Goal: Task Accomplishment & Management: Use online tool/utility

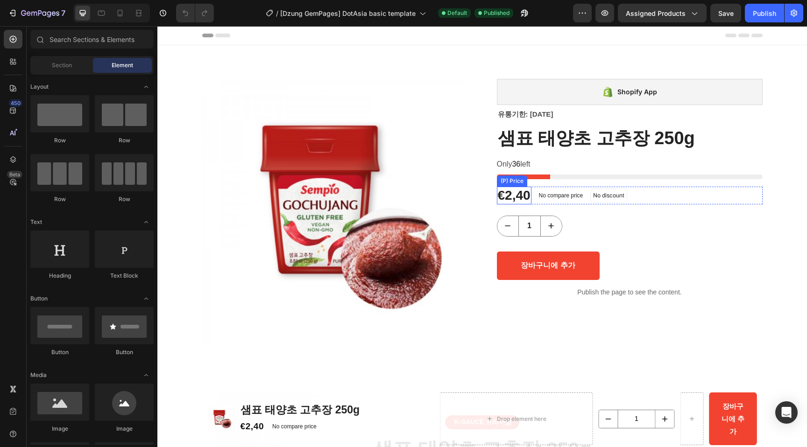
click at [520, 199] on div "€2,40" at bounding box center [514, 196] width 35 height 18
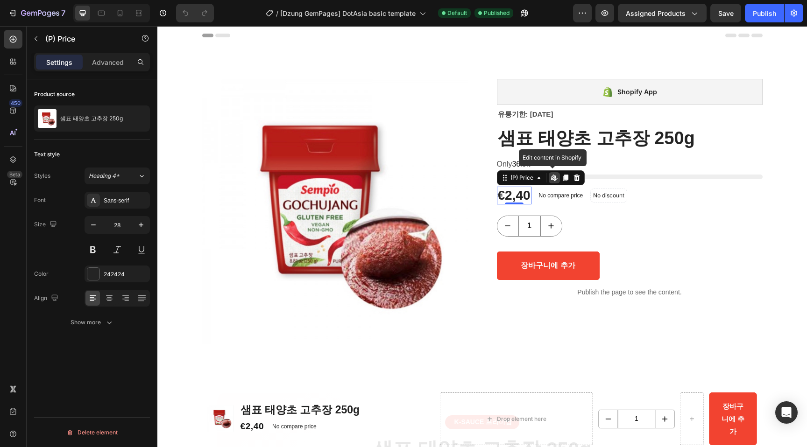
click at [551, 177] on icon at bounding box center [554, 177] width 7 height 7
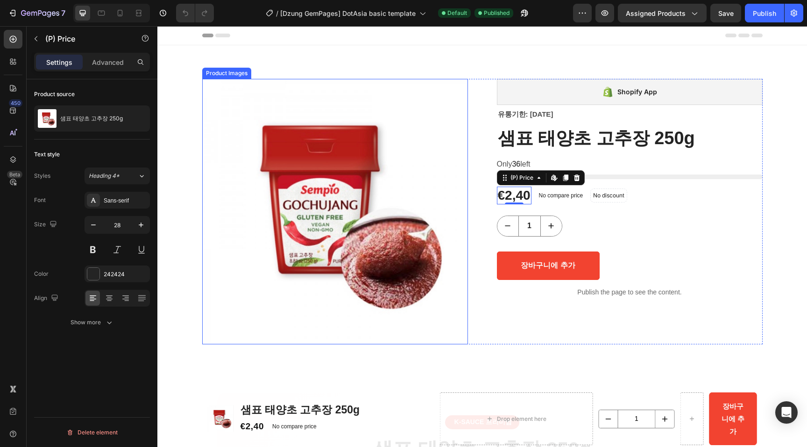
click at [450, 83] on img at bounding box center [335, 212] width 266 height 266
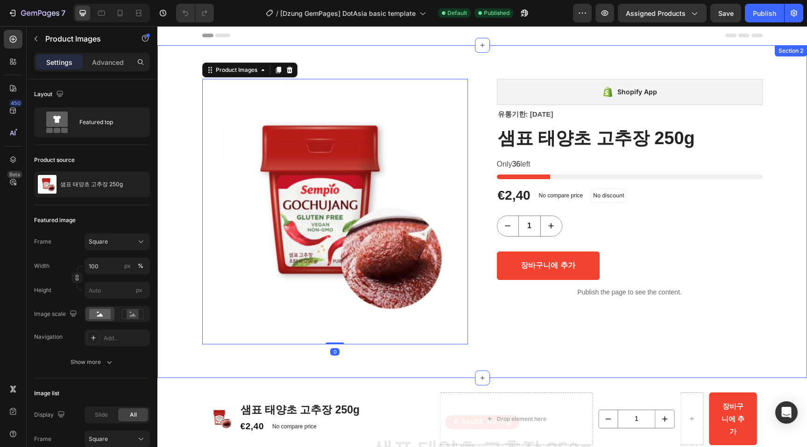
click at [474, 65] on div "Product Images 0 Shopify App Shopify App 유통기한: [DATE] [DATE] [DATE] [DATE] Prod…" at bounding box center [482, 211] width 650 height 333
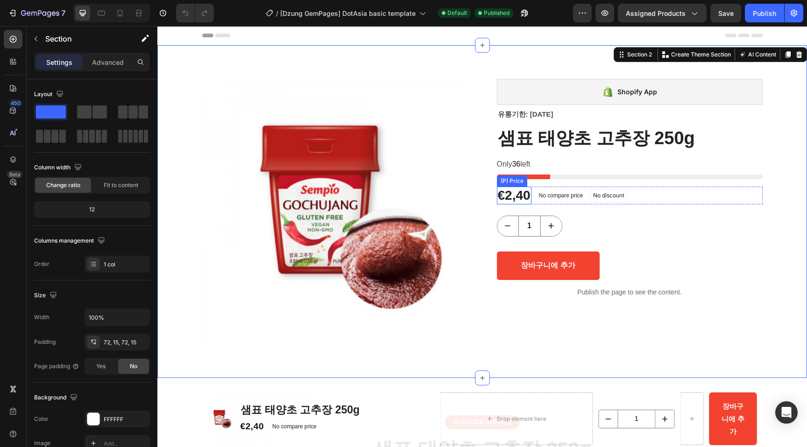
click at [531, 197] on div "€2,40" at bounding box center [514, 196] width 35 height 18
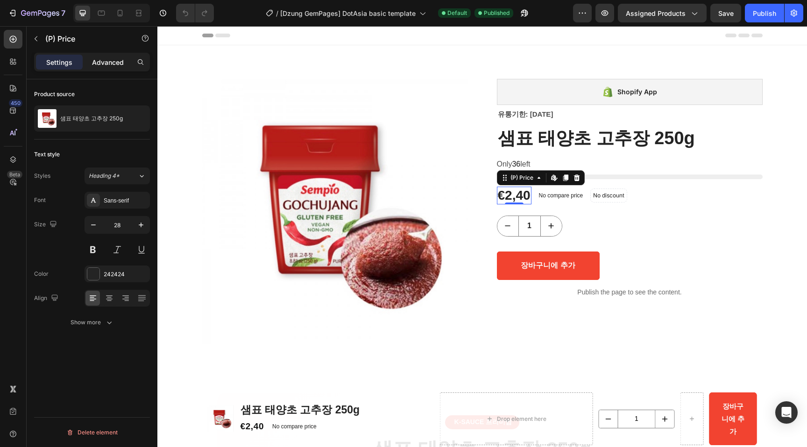
click at [104, 62] on p "Advanced" at bounding box center [108, 62] width 32 height 10
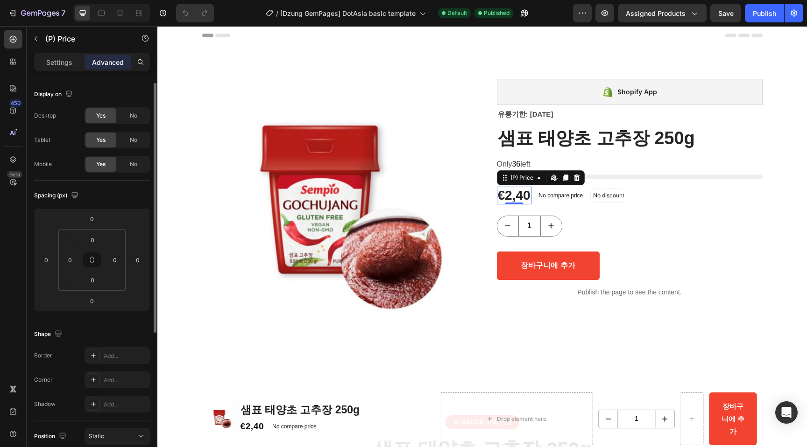
scroll to position [228, 0]
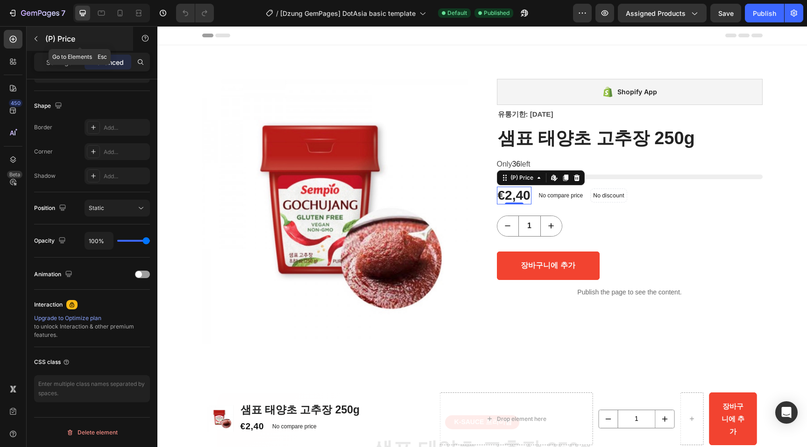
click at [61, 40] on p "(P) Price" at bounding box center [84, 38] width 79 height 11
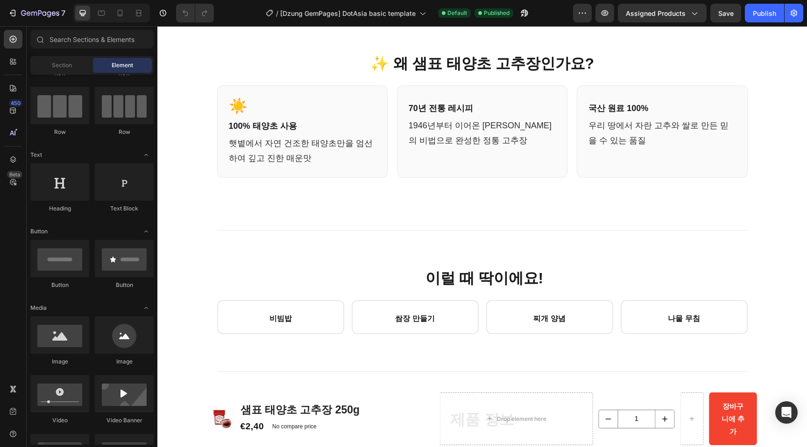
scroll to position [0, 0]
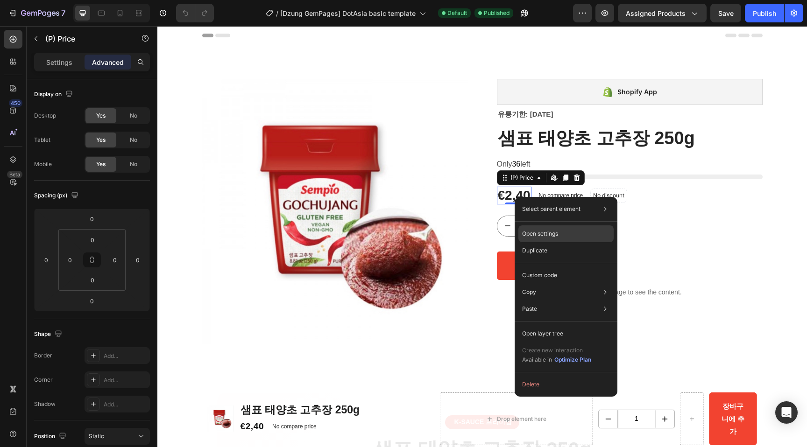
click at [582, 230] on div "Open settings" at bounding box center [565, 234] width 95 height 17
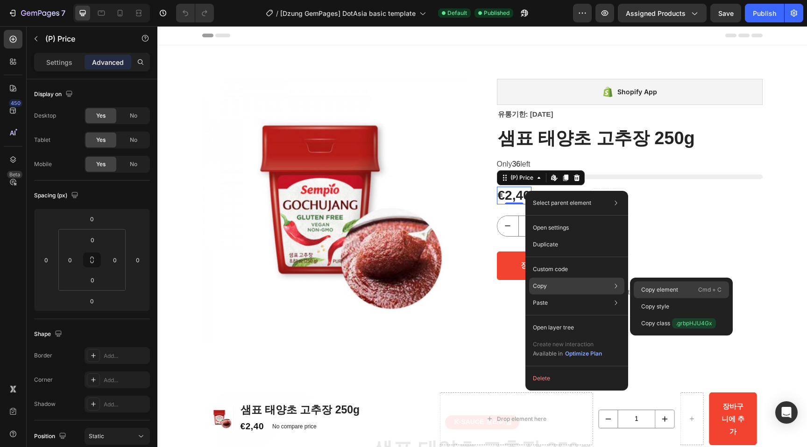
click at [673, 288] on p "Copy element" at bounding box center [659, 290] width 37 height 8
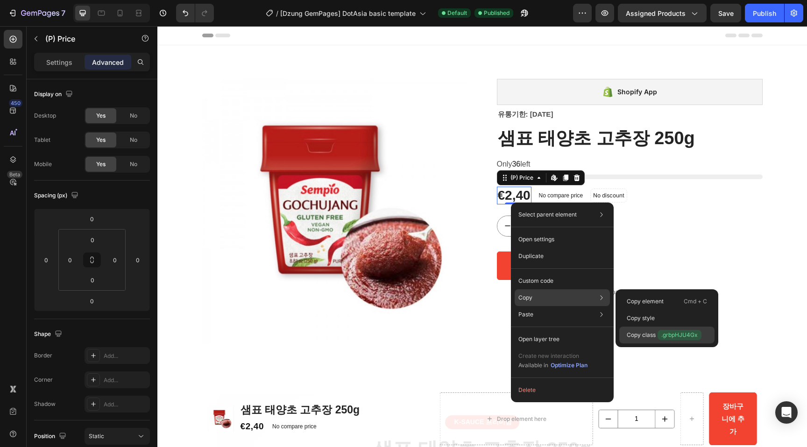
click at [645, 340] on p "Copy class .grbpHJU4Gx" at bounding box center [664, 335] width 75 height 10
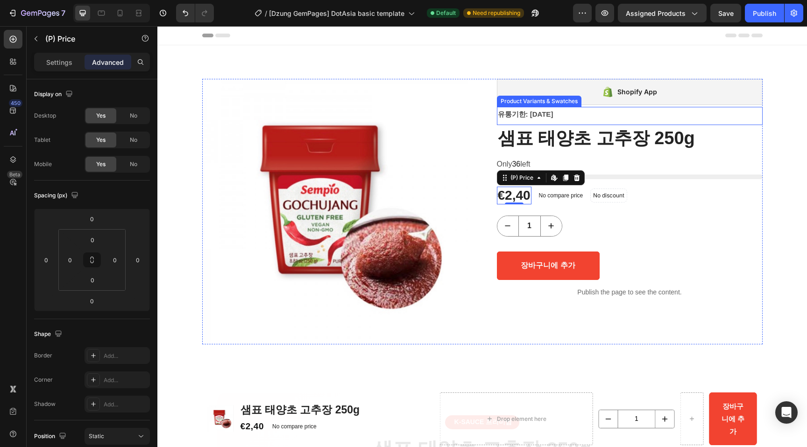
click at [589, 116] on div "유통기한: [DATE] [DATE] [DATE] [DATE]" at bounding box center [630, 116] width 266 height 18
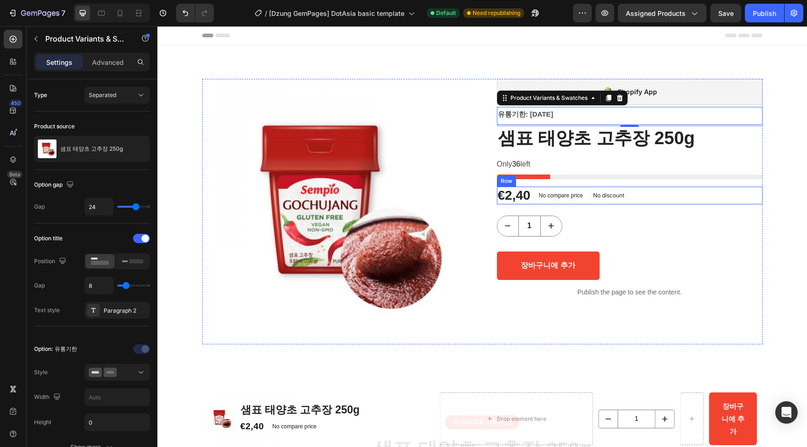
click at [644, 194] on div "€2,40 (P) Price (P) Price No compare price (P) Price No discount Not be display…" at bounding box center [630, 196] width 266 height 18
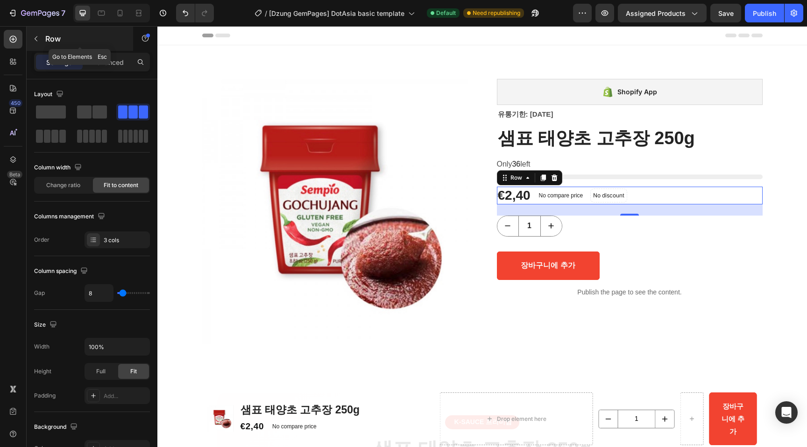
click at [34, 45] on button "button" at bounding box center [35, 38] width 15 height 15
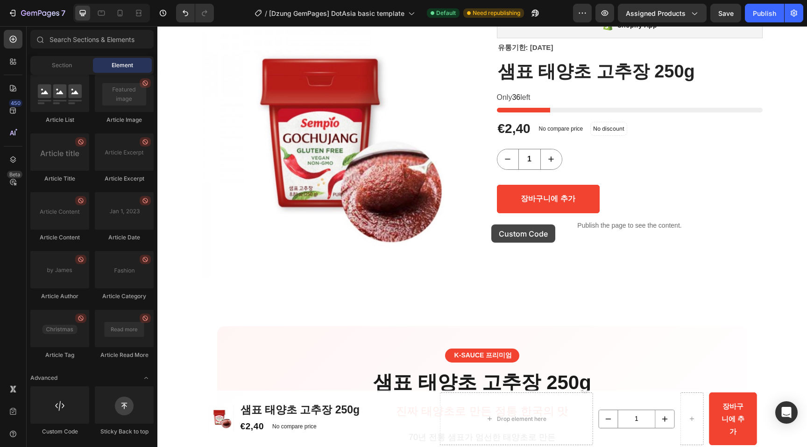
scroll to position [128, 0]
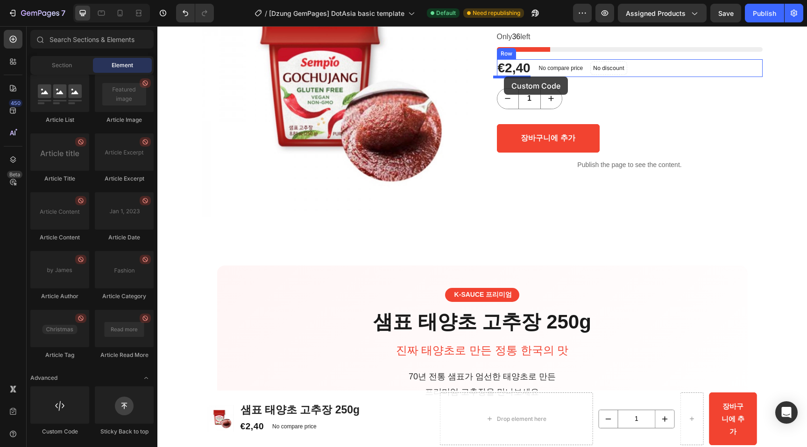
drag, startPoint x: 222, startPoint y: 433, endPoint x: 504, endPoint y: 77, distance: 454.6
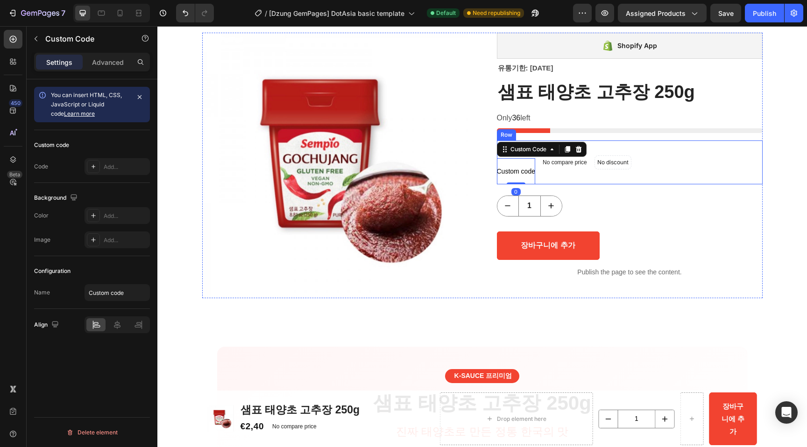
scroll to position [38, 0]
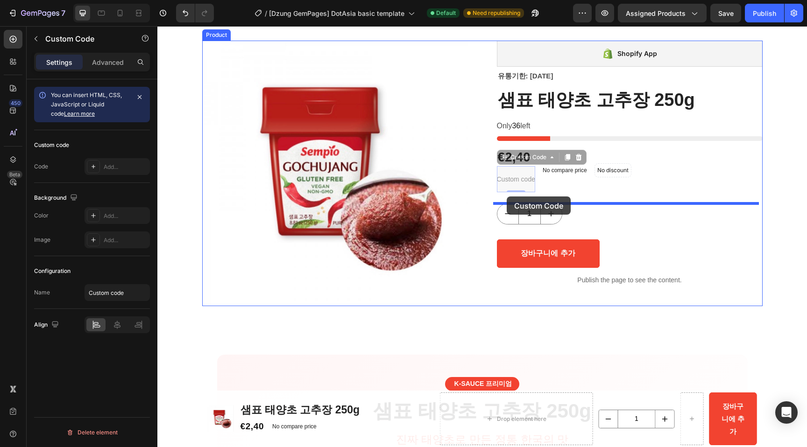
drag, startPoint x: 513, startPoint y: 177, endPoint x: 507, endPoint y: 197, distance: 20.7
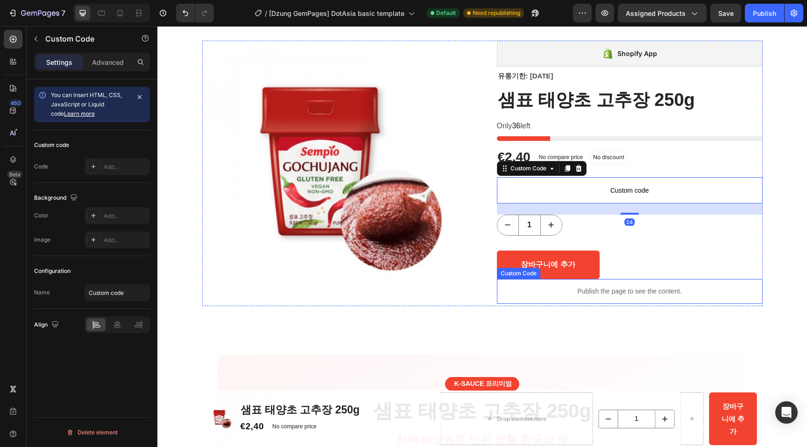
click at [664, 279] on div "Publish the page to see the content." at bounding box center [630, 291] width 266 height 25
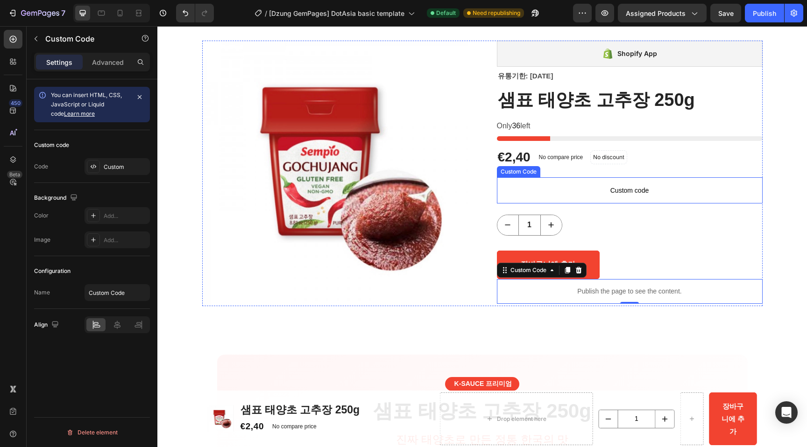
click at [614, 194] on span "Custom code" at bounding box center [630, 190] width 266 height 11
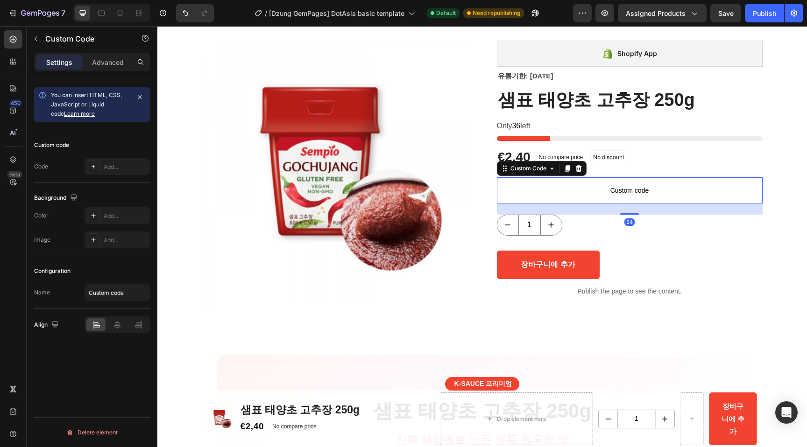
click at [614, 194] on span "Custom code" at bounding box center [630, 190] width 266 height 11
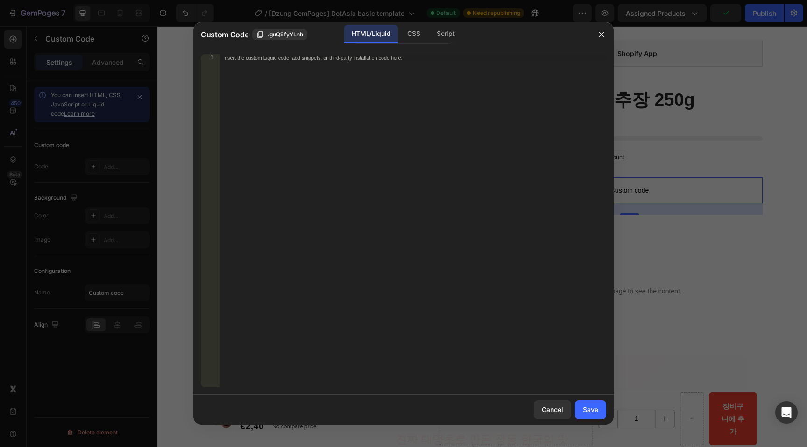
click at [398, 183] on div "Insert the custom Liquid code, add snippets, or third-party installation code h…" at bounding box center [413, 228] width 387 height 348
paste textarea "</script>"
type textarea "</script>"
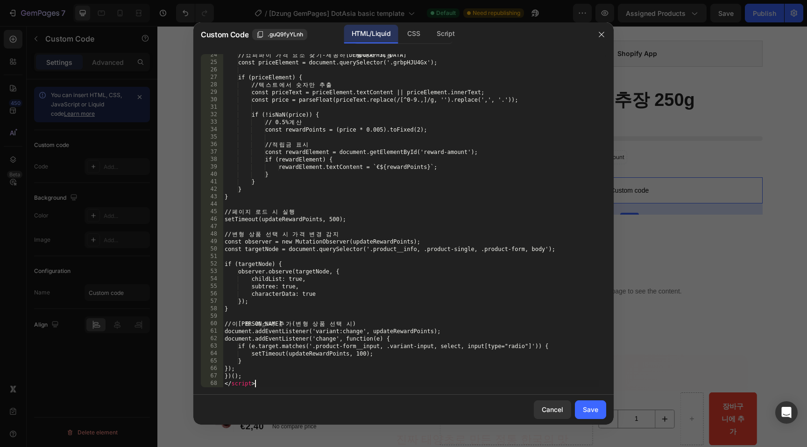
scroll to position [175, 0]
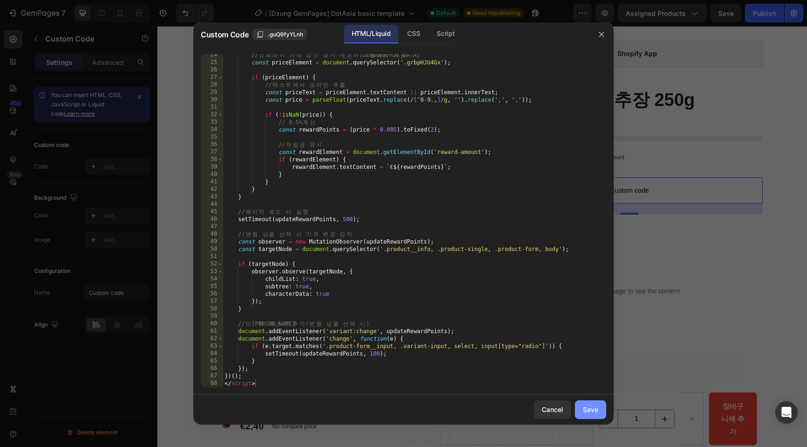
click at [589, 414] on div "Save" at bounding box center [590, 410] width 15 height 10
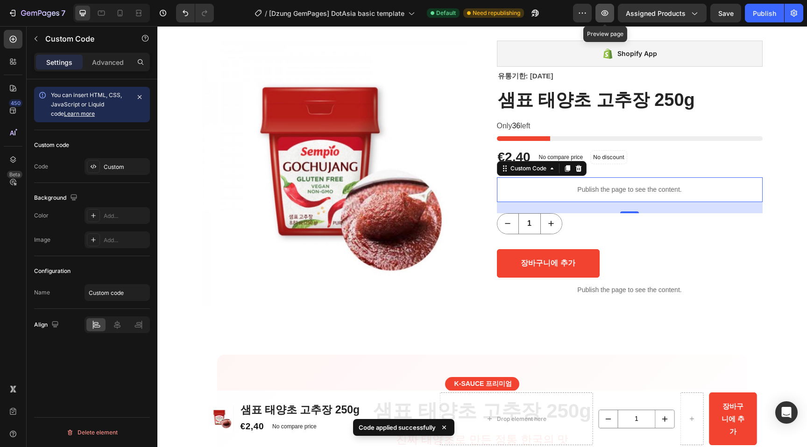
click at [609, 18] on button "button" at bounding box center [605, 13] width 19 height 19
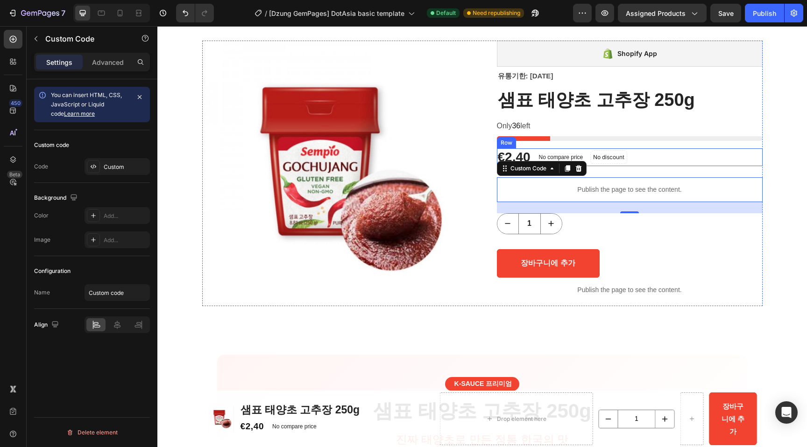
click at [518, 156] on div "€2,40" at bounding box center [514, 158] width 35 height 18
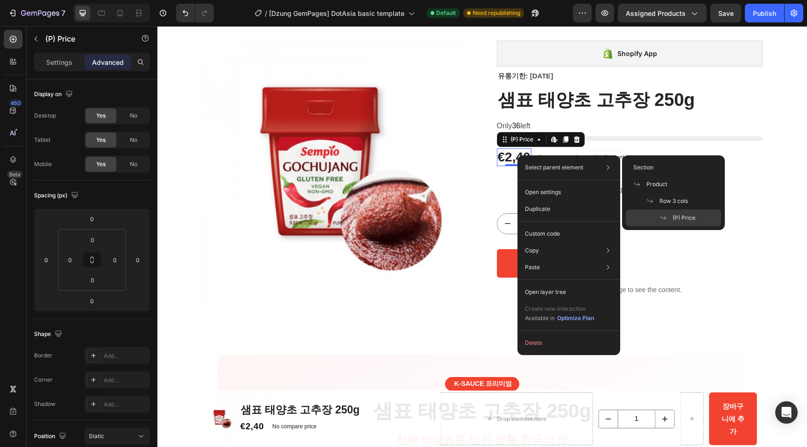
click at [572, 169] on p "Select parent element" at bounding box center [554, 167] width 58 height 8
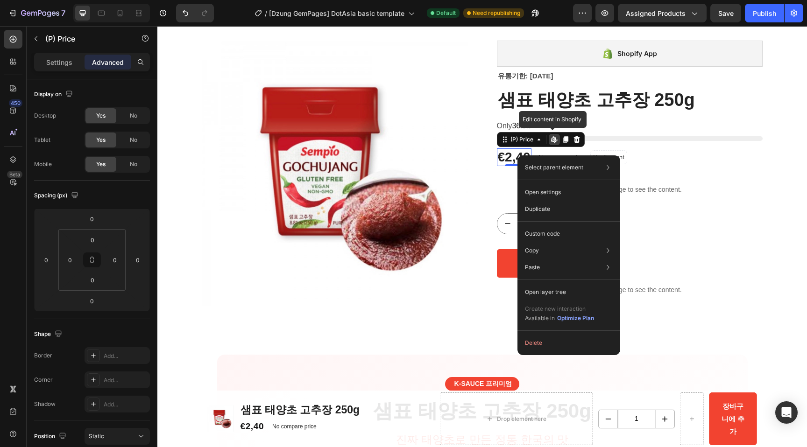
click at [552, 142] on icon at bounding box center [554, 139] width 7 height 7
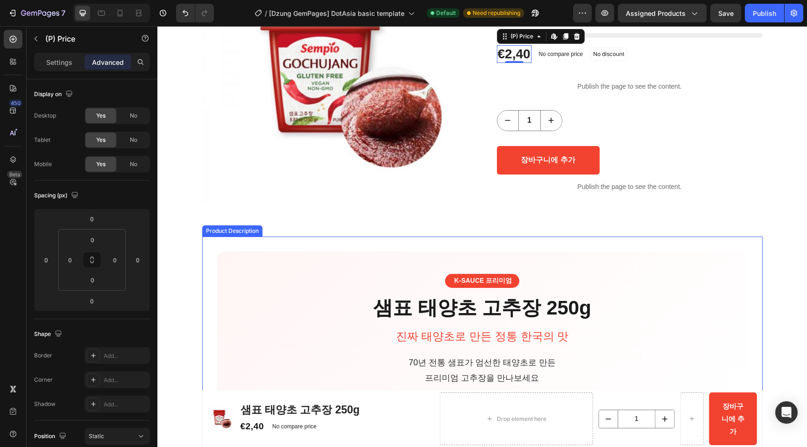
scroll to position [0, 0]
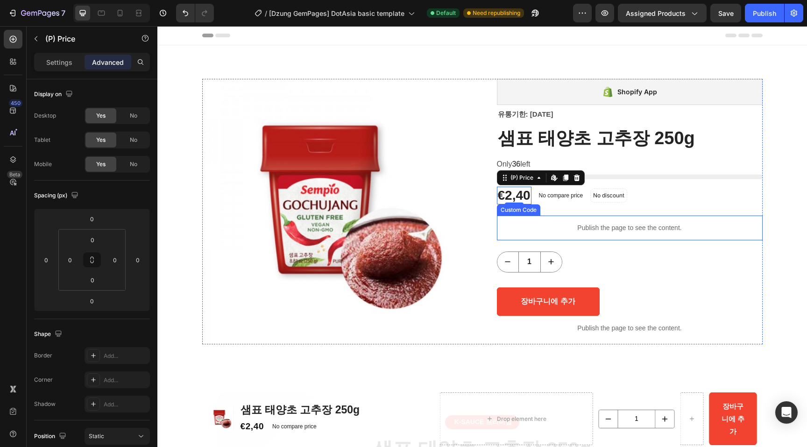
click at [578, 225] on p "Publish the page to see the content." at bounding box center [630, 228] width 266 height 10
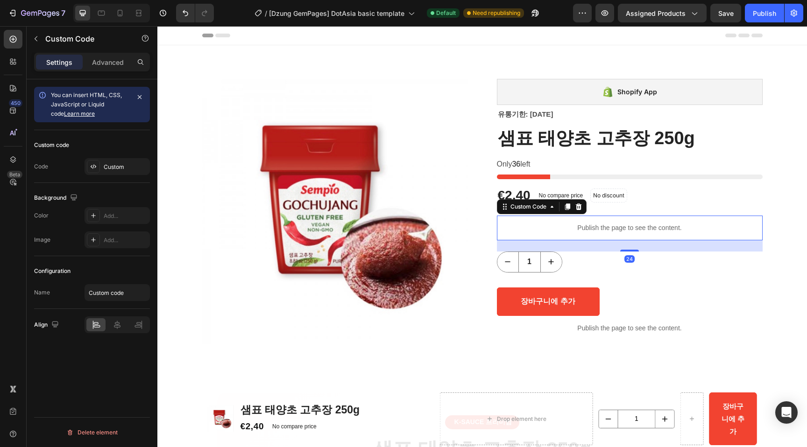
click at [581, 230] on p "Publish the page to see the content." at bounding box center [630, 228] width 266 height 10
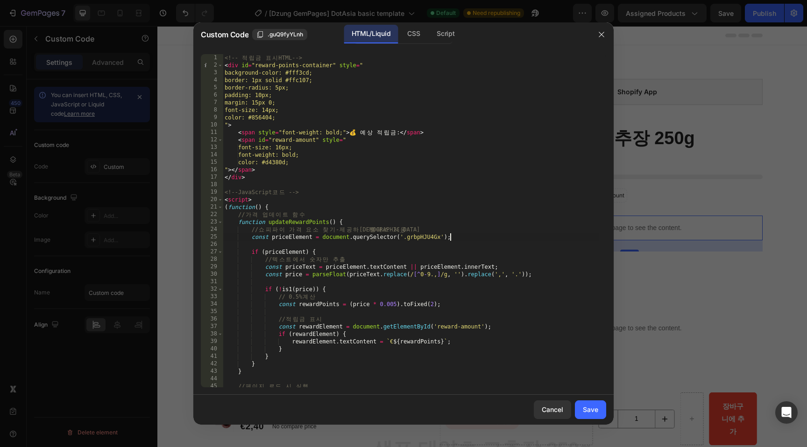
click at [514, 236] on div "<!-- 적 립 금 표 시 HTML --> < div id = "reward-points-container" style = " backgrou…" at bounding box center [411, 228] width 376 height 348
type textarea "})(); </script>"
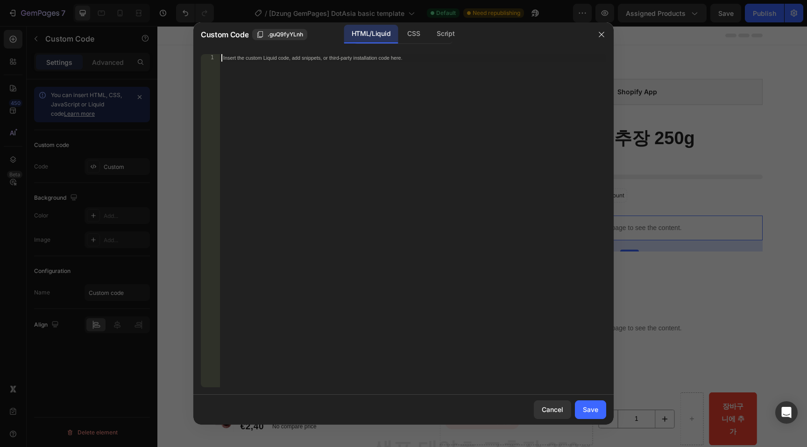
paste textarea "</script>"
type textarea "</script>"
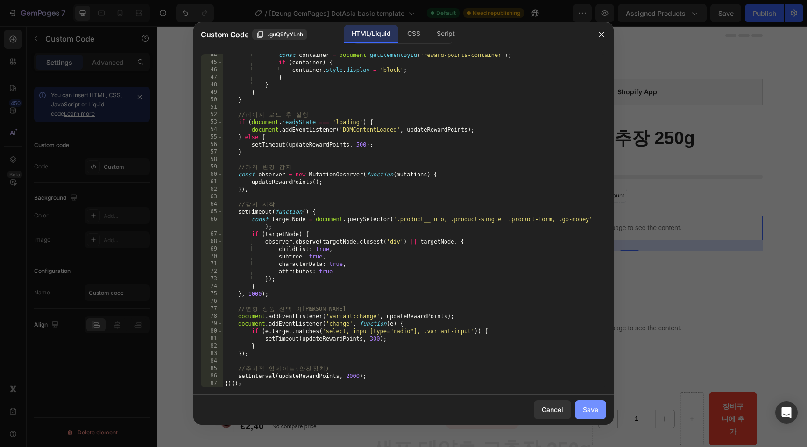
click at [594, 413] on div "Save" at bounding box center [590, 410] width 15 height 10
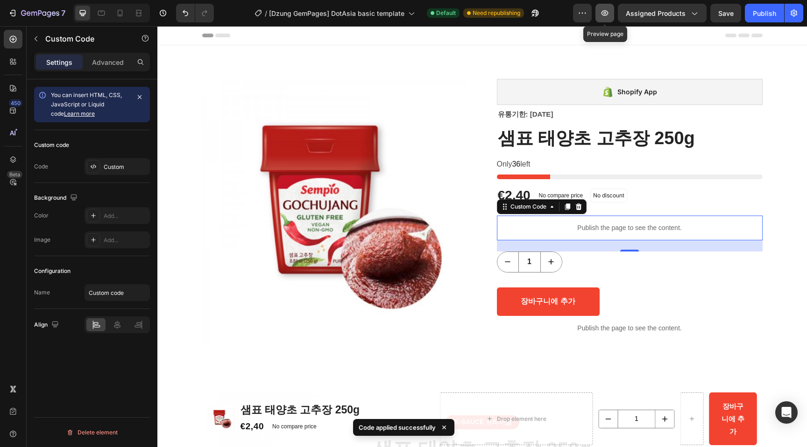
click at [605, 12] on icon "button" at bounding box center [604, 13] width 3 height 3
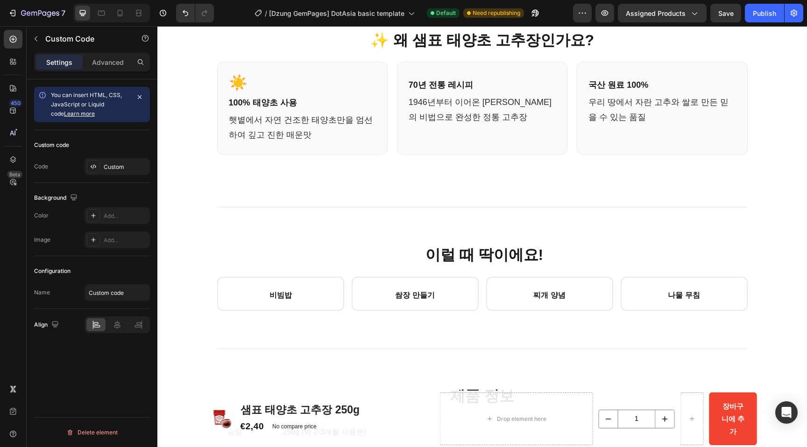
scroll to position [0, 0]
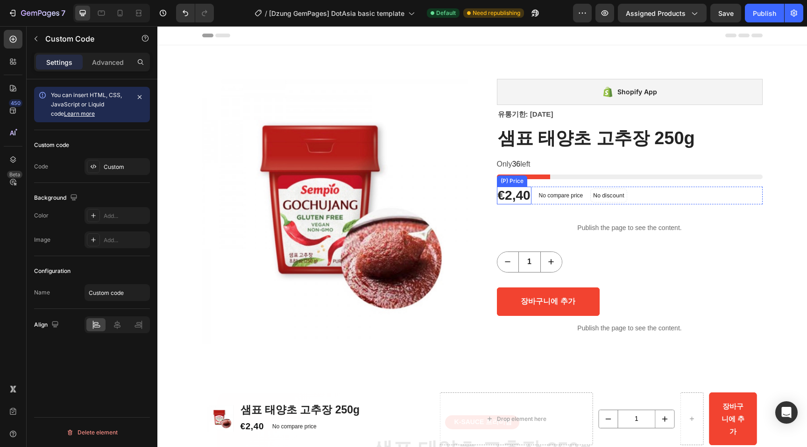
click at [522, 193] on div "€2,40" at bounding box center [514, 196] width 35 height 18
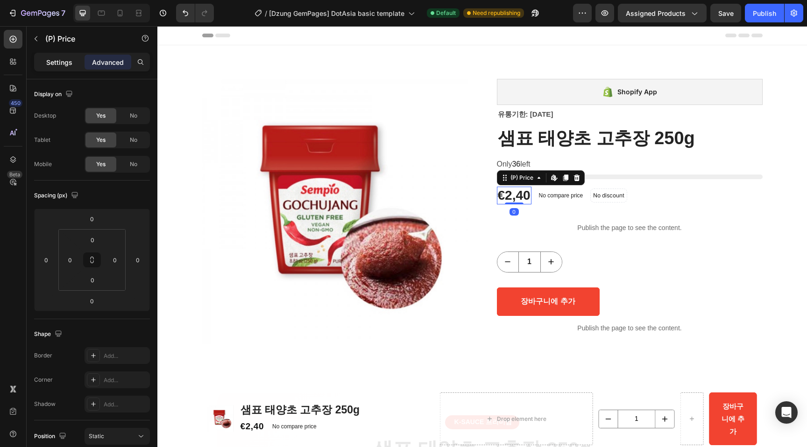
click at [70, 66] on p "Settings" at bounding box center [59, 62] width 26 height 10
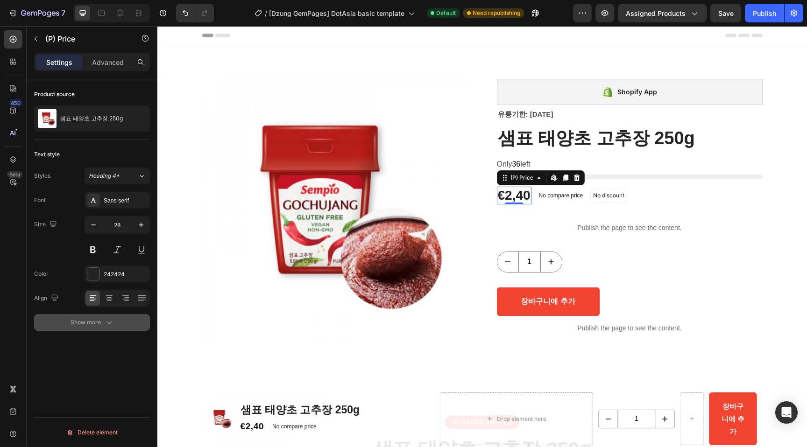
click at [101, 323] on div "Show more" at bounding box center [92, 322] width 43 height 9
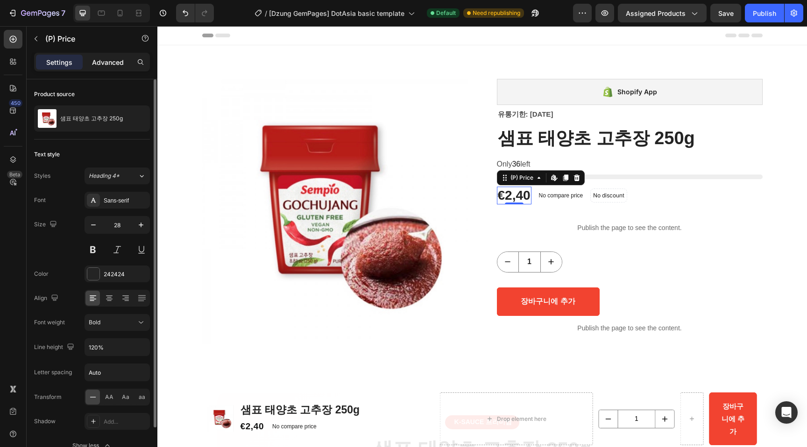
click at [112, 61] on p "Advanced" at bounding box center [108, 62] width 32 height 10
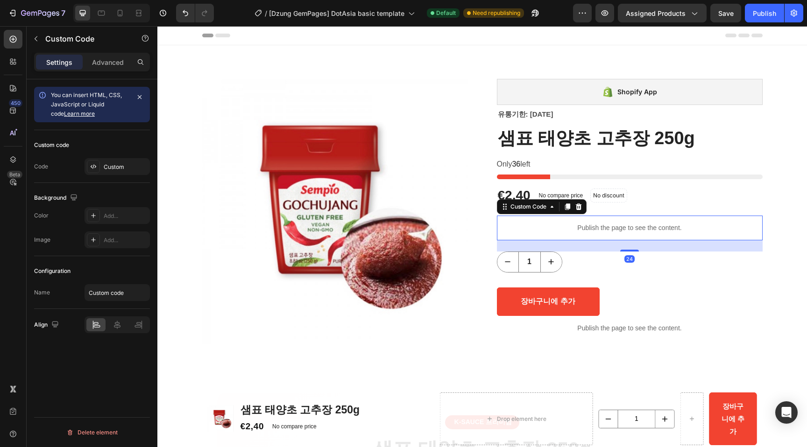
click at [610, 223] on p "Publish the page to see the content." at bounding box center [630, 228] width 266 height 10
click at [575, 207] on icon at bounding box center [578, 206] width 7 height 7
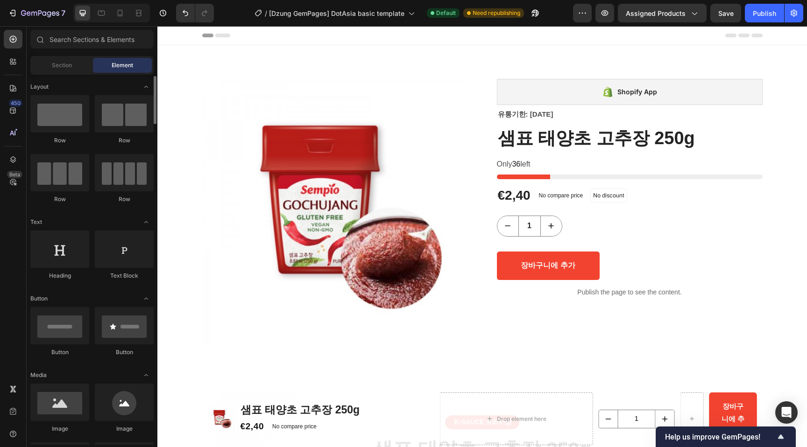
scroll to position [9, 0]
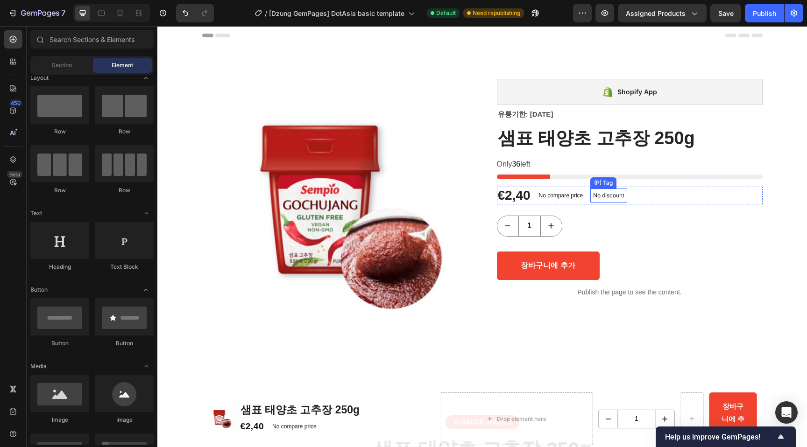
click at [625, 204] on div "€2,40 (P) Price (P) Price No compare price (P) Price No discount Not be display…" at bounding box center [630, 196] width 266 height 18
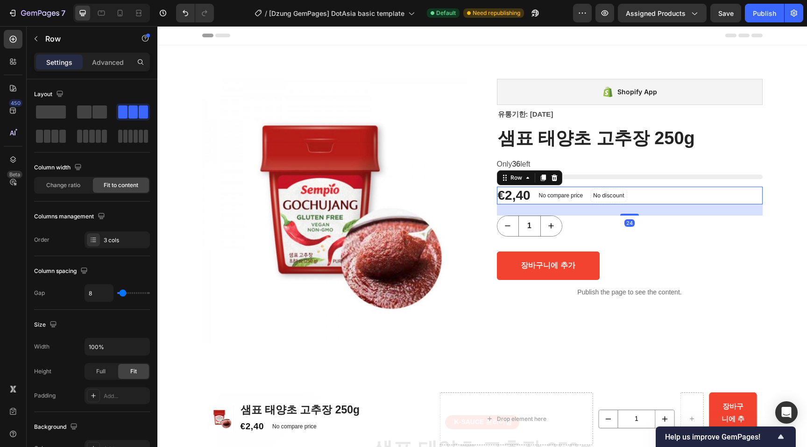
click at [586, 213] on div "24" at bounding box center [630, 210] width 266 height 11
click at [35, 34] on button "button" at bounding box center [35, 38] width 15 height 15
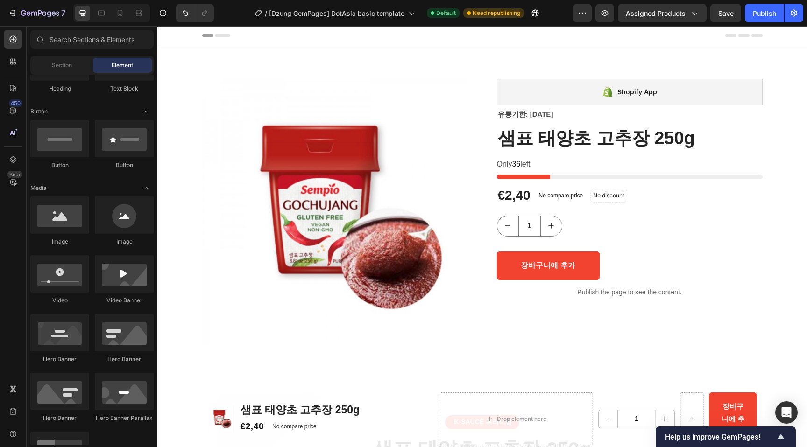
scroll to position [0, 0]
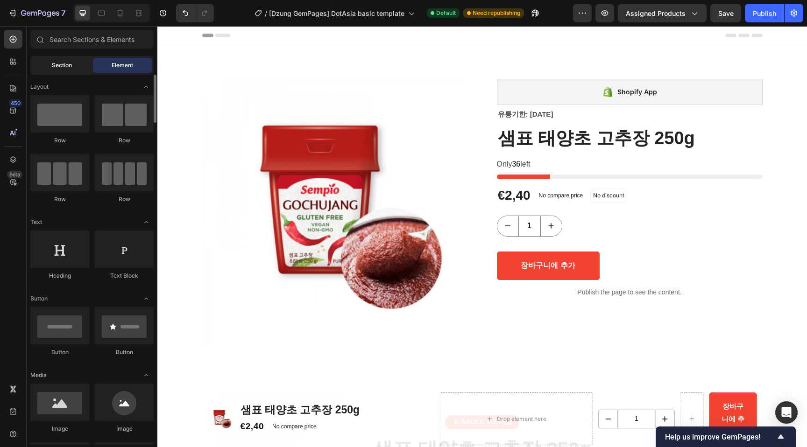
click at [64, 64] on span "Section" at bounding box center [62, 65] width 20 height 8
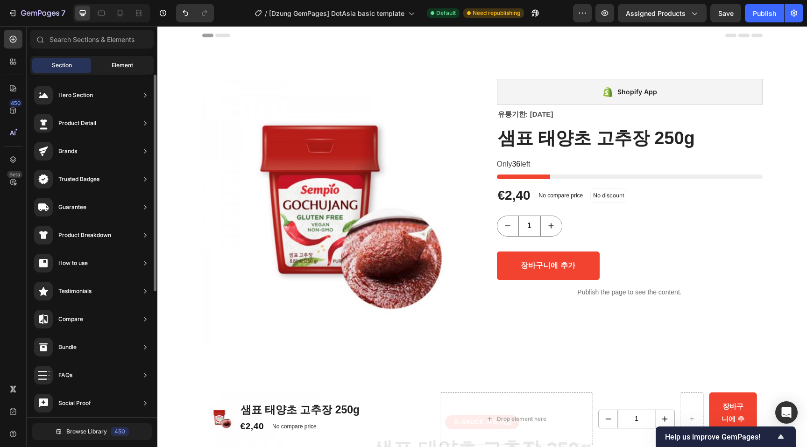
click at [131, 62] on span "Element" at bounding box center [122, 65] width 21 height 8
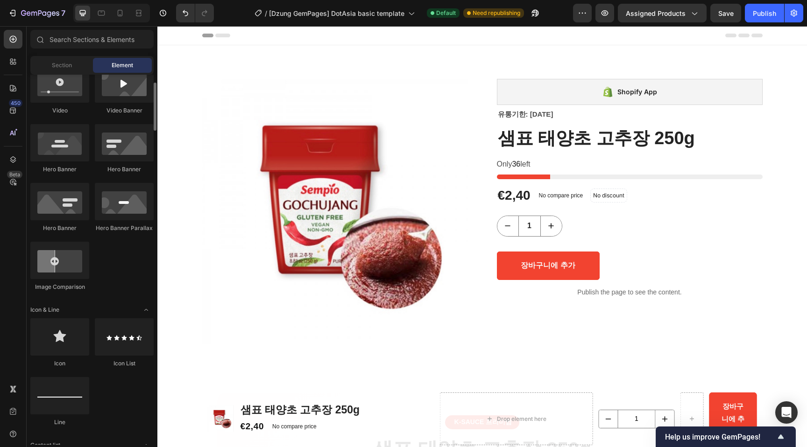
scroll to position [137, 0]
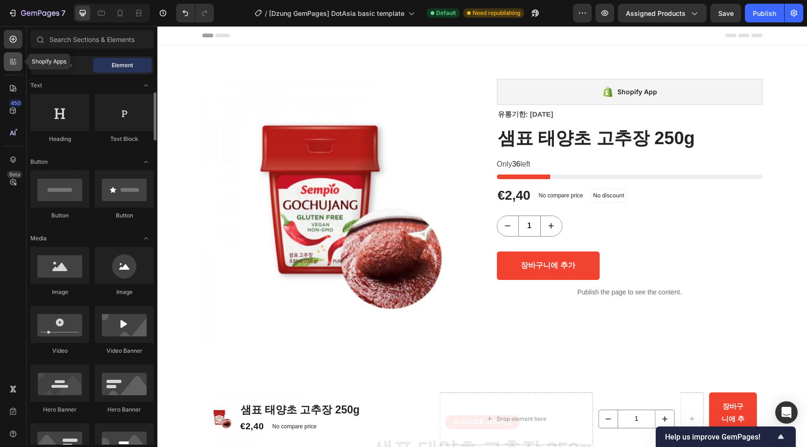
click at [15, 62] on icon at bounding box center [15, 63] width 3 height 3
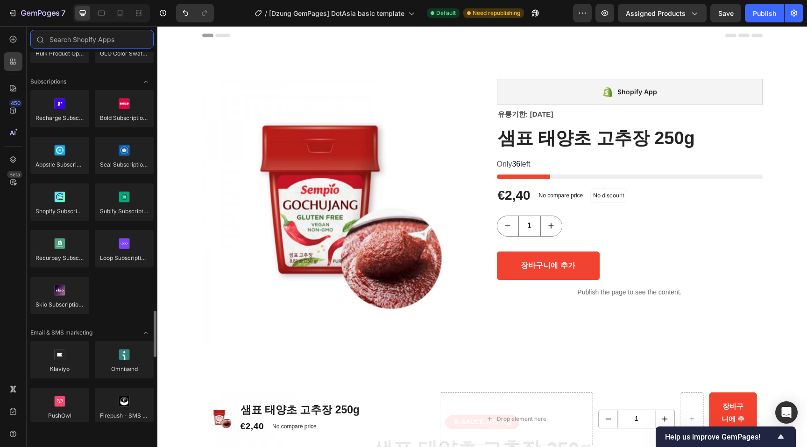
scroll to position [1166, 0]
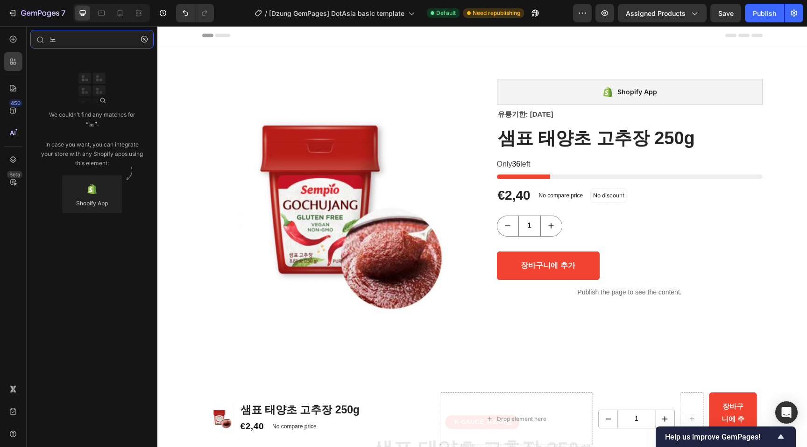
type input "ㄴ"
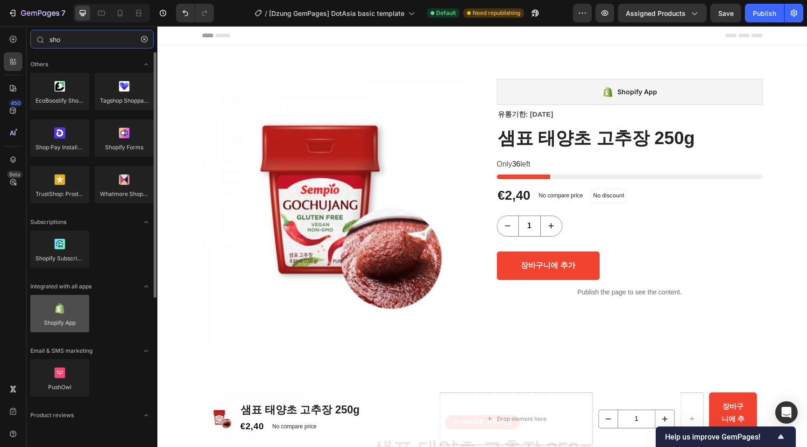
type input "sho"
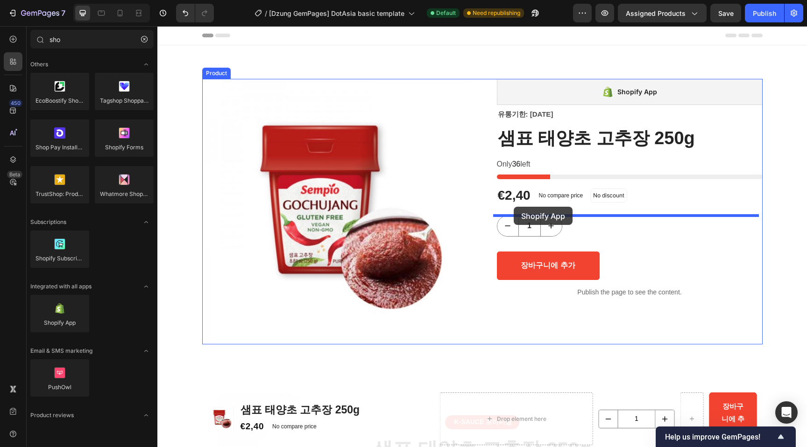
drag, startPoint x: 209, startPoint y: 332, endPoint x: 514, endPoint y: 207, distance: 329.3
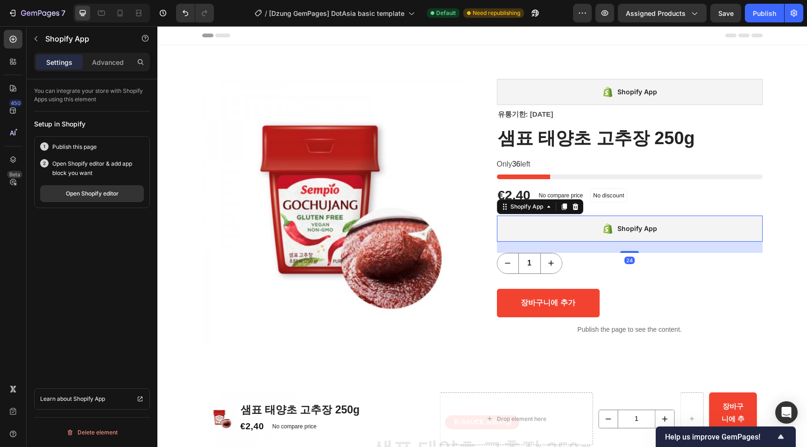
click at [635, 234] on div "Shopify App" at bounding box center [637, 228] width 40 height 11
click at [106, 194] on div "Open Shopify editor" at bounding box center [92, 194] width 53 height 8
click at [100, 194] on div "Open Shopify editor" at bounding box center [92, 194] width 53 height 8
click at [755, 12] on div "Publish" at bounding box center [764, 13] width 23 height 10
click at [613, 230] on div "Shopify App" at bounding box center [629, 228] width 55 height 13
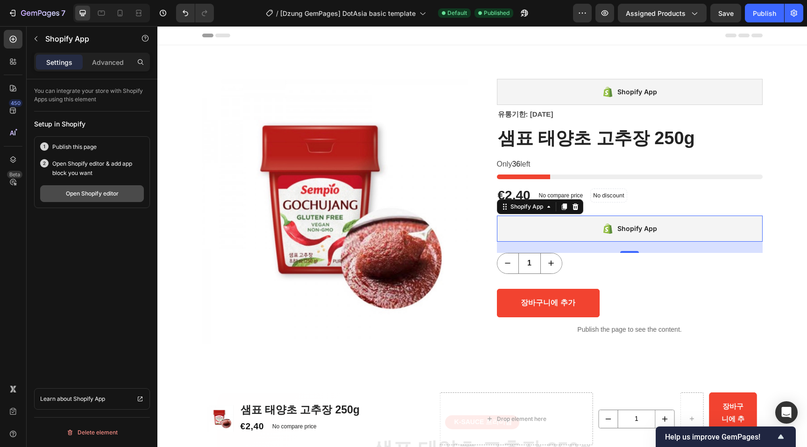
click at [107, 199] on button "Open Shopify editor" at bounding box center [92, 193] width 104 height 17
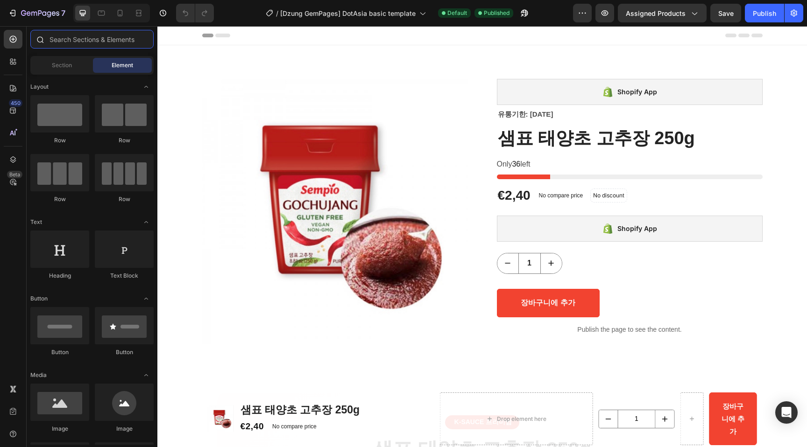
click at [84, 41] on input "text" at bounding box center [91, 39] width 123 height 19
click at [15, 67] on div at bounding box center [13, 61] width 19 height 19
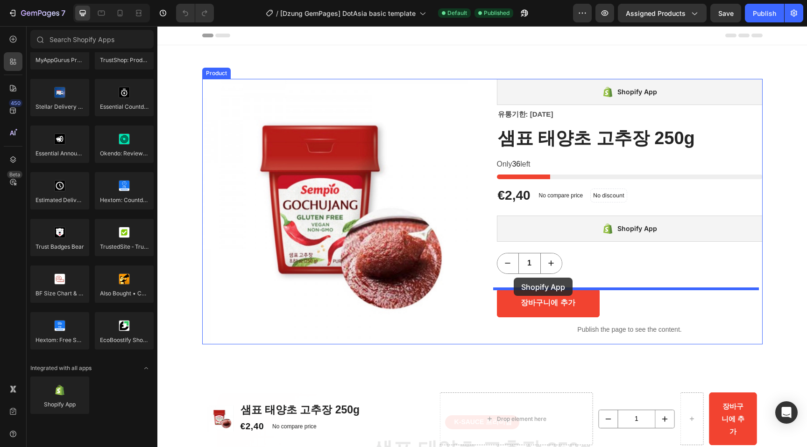
drag, startPoint x: 220, startPoint y: 433, endPoint x: 514, endPoint y: 278, distance: 331.6
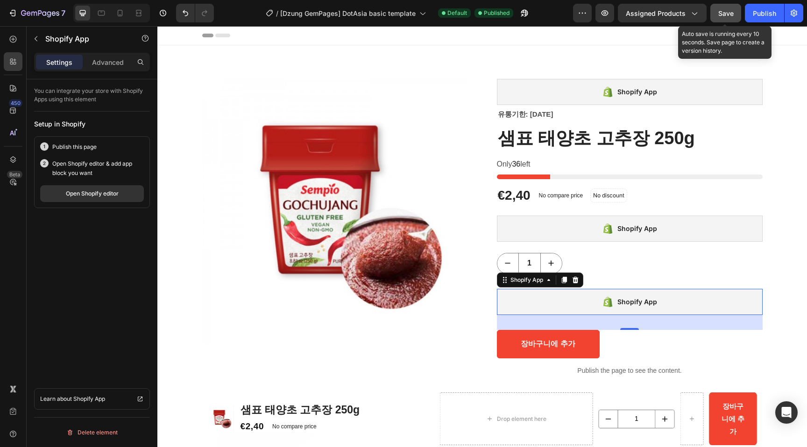
click at [725, 17] on div "Save" at bounding box center [725, 13] width 15 height 10
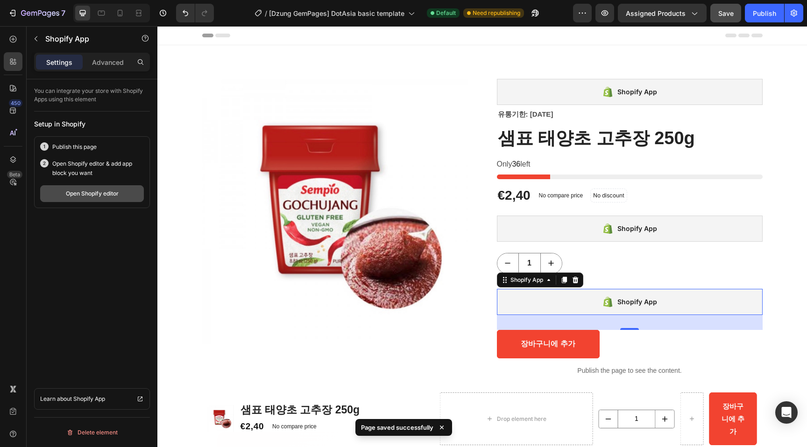
click at [99, 198] on button "Open Shopify editor" at bounding box center [92, 193] width 104 height 17
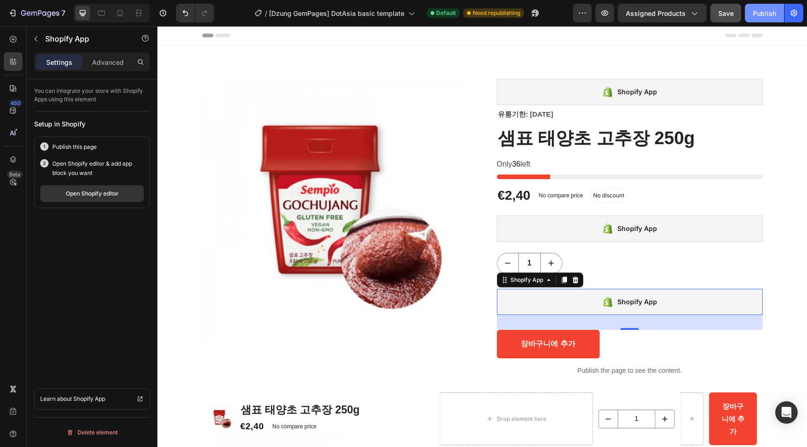
click at [769, 12] on div "Publish" at bounding box center [764, 13] width 23 height 10
click at [635, 292] on div "Shopify App" at bounding box center [630, 302] width 266 height 26
click at [575, 283] on icon at bounding box center [575, 280] width 7 height 7
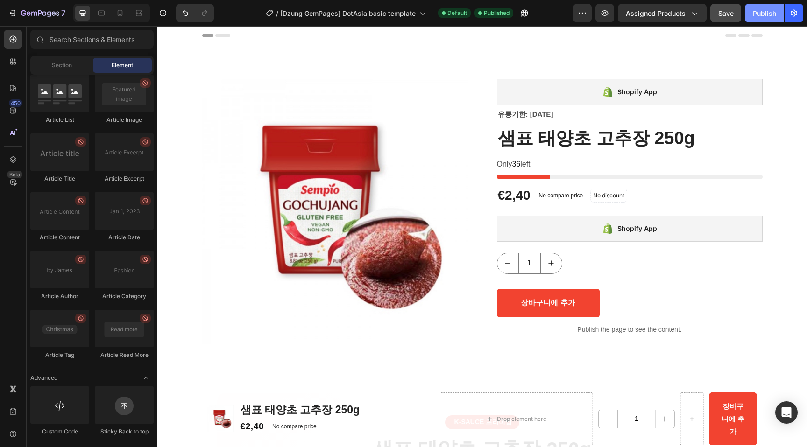
click at [759, 10] on div "Publish" at bounding box center [764, 13] width 23 height 10
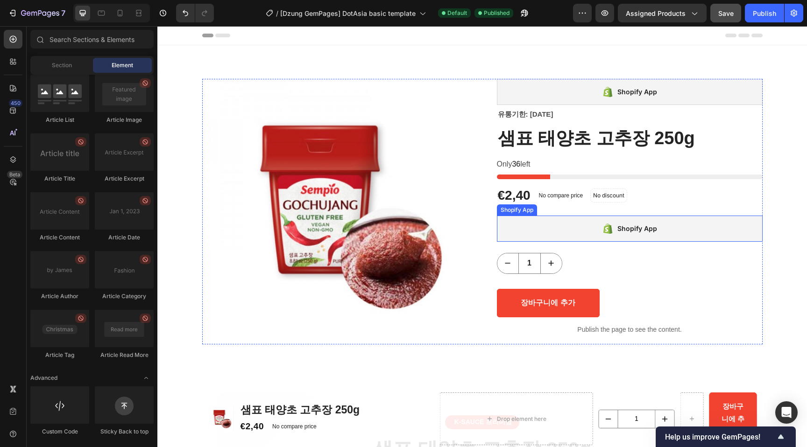
click at [610, 231] on icon at bounding box center [611, 229] width 3 height 9
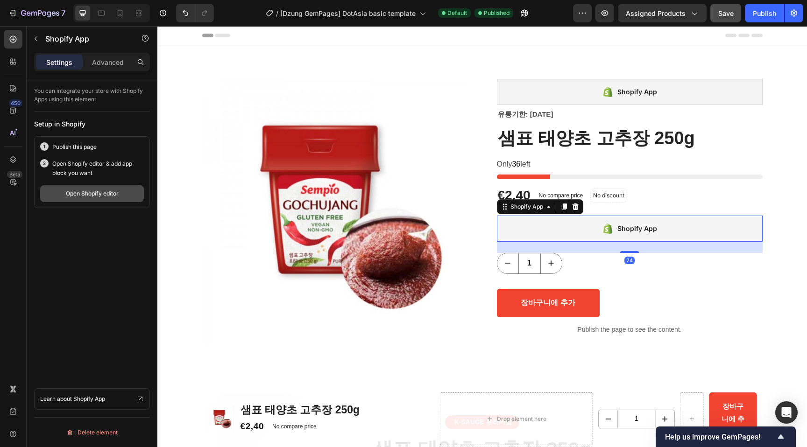
click at [111, 191] on div "Open Shopify editor" at bounding box center [92, 194] width 53 height 8
click at [115, 199] on button "Open Shopify editor" at bounding box center [92, 193] width 104 height 17
click at [69, 203] on div "Publish this page Open Shopify editor & add app block you want Open Shopify edi…" at bounding box center [92, 172] width 116 height 72
click at [78, 201] on button "Open Shopify editor" at bounding box center [92, 193] width 104 height 17
